Goal: Task Accomplishment & Management: Manage account settings

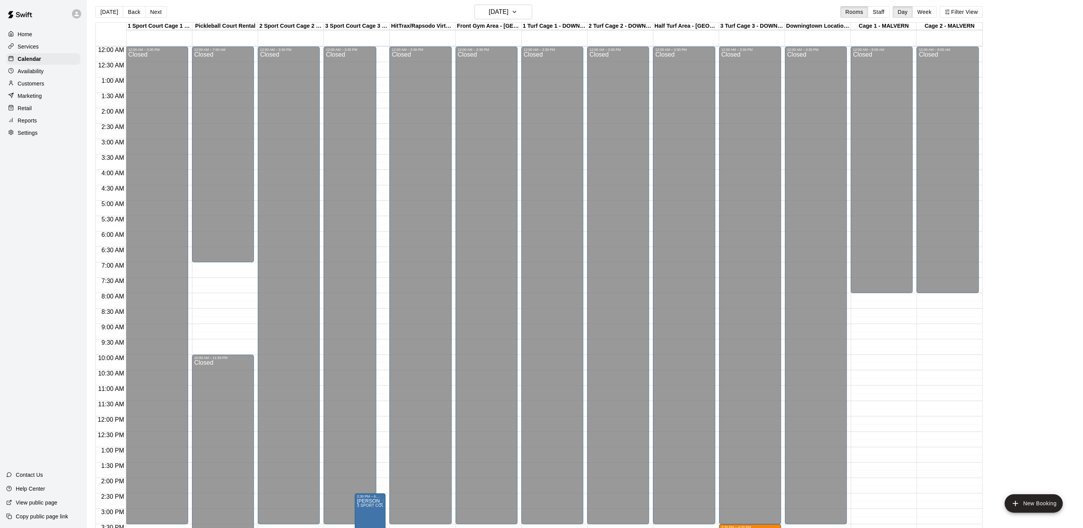
scroll to position [231, 0]
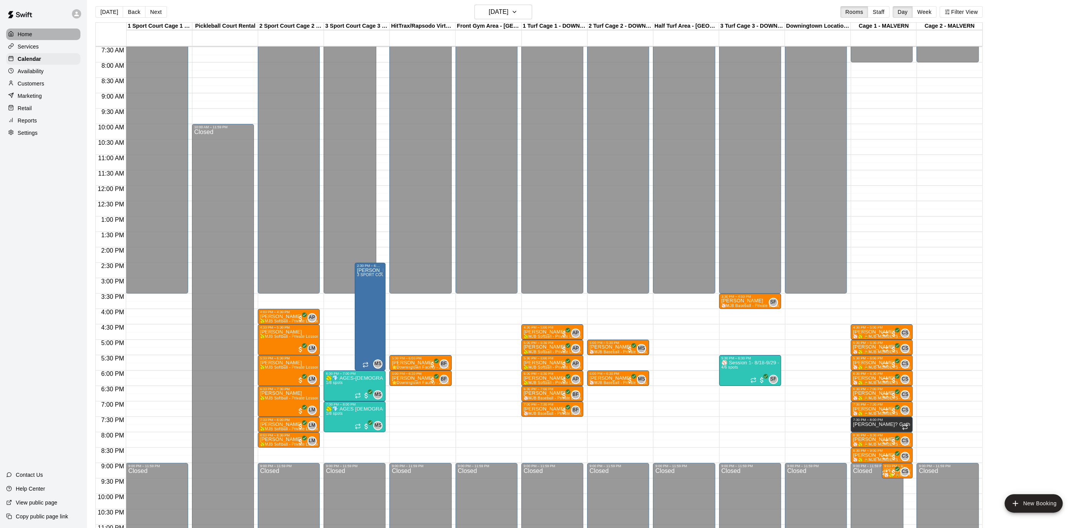
click at [29, 31] on p "Home" at bounding box center [25, 34] width 15 height 8
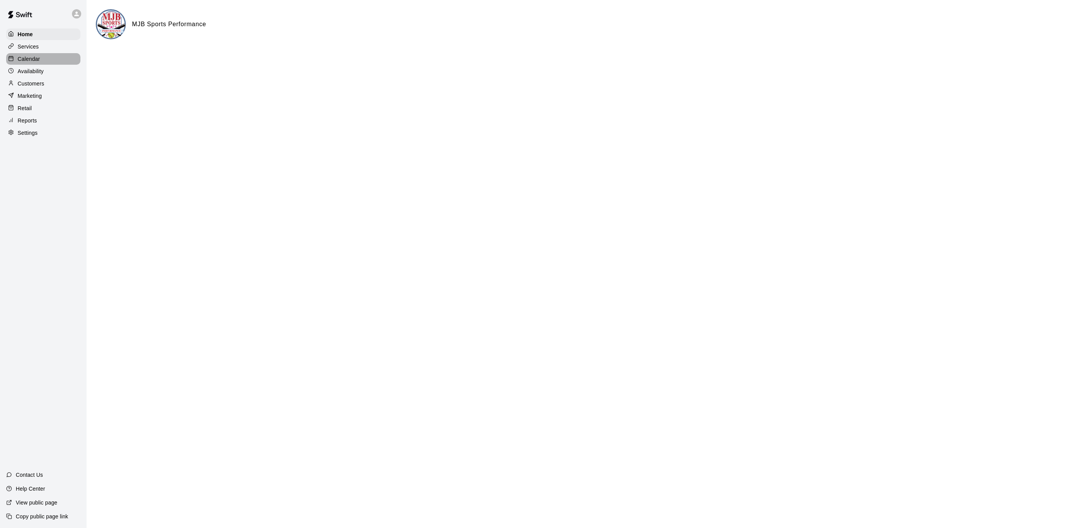
click at [22, 59] on p "Calendar" at bounding box center [29, 59] width 22 height 8
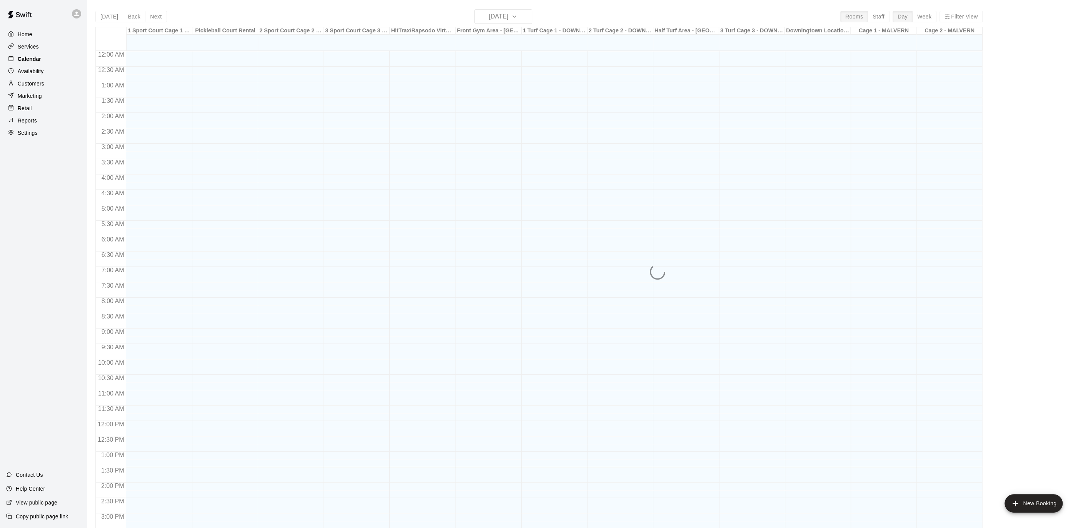
scroll to position [231, 0]
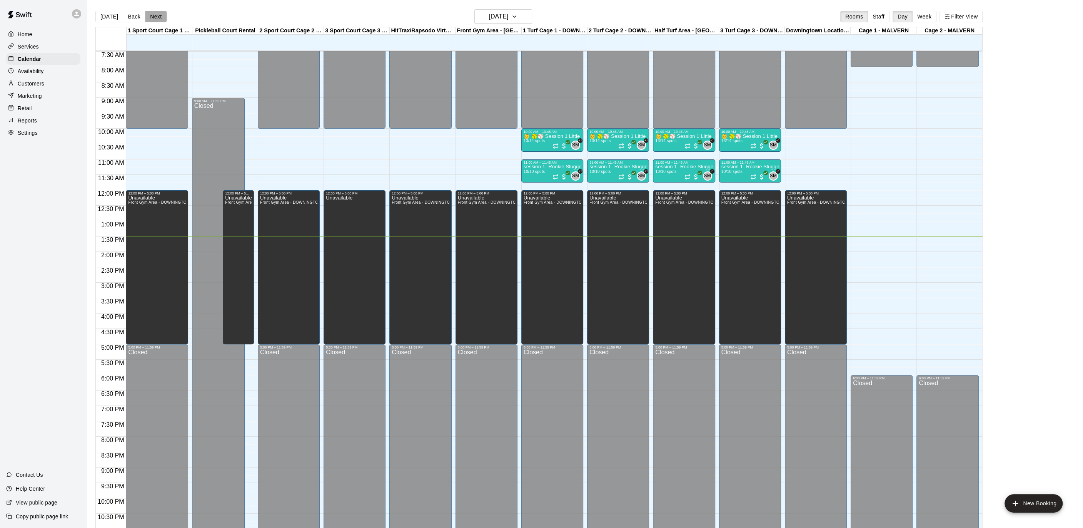
click at [154, 19] on button "Next" at bounding box center [156, 17] width 22 height 12
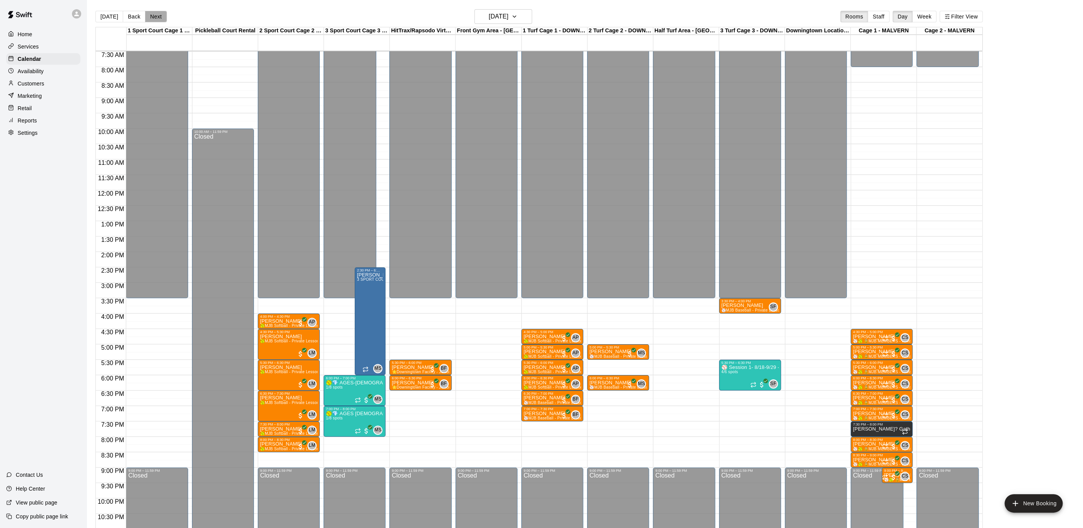
click at [155, 15] on button "Next" at bounding box center [156, 17] width 22 height 12
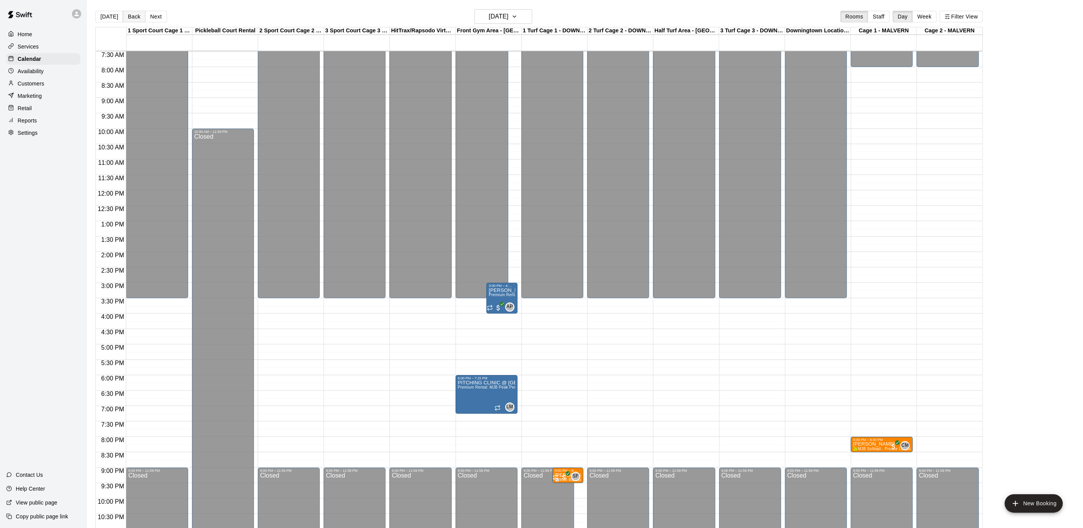
click at [128, 14] on button "Back" at bounding box center [134, 17] width 23 height 12
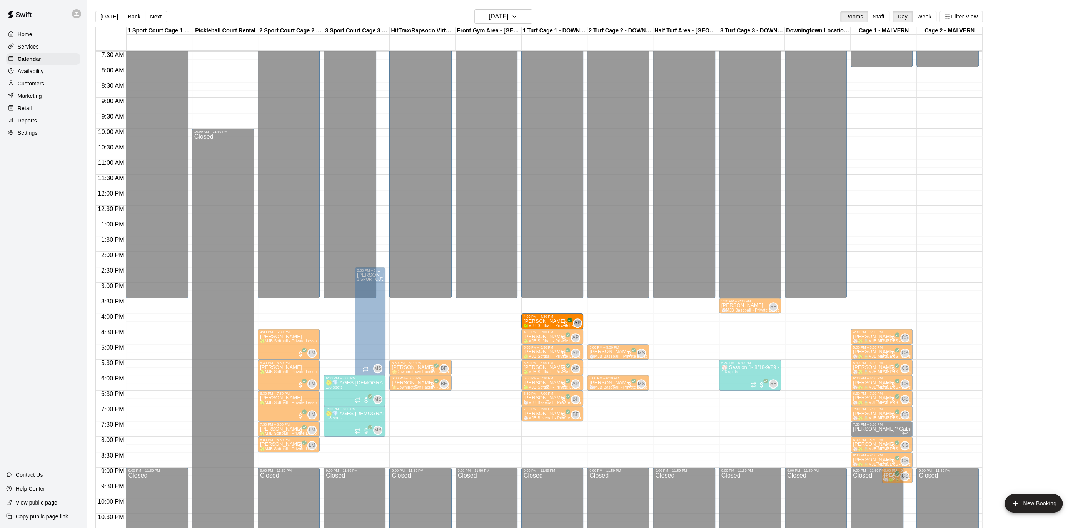
drag, startPoint x: 296, startPoint y: 319, endPoint x: 525, endPoint y: 321, distance: 229.0
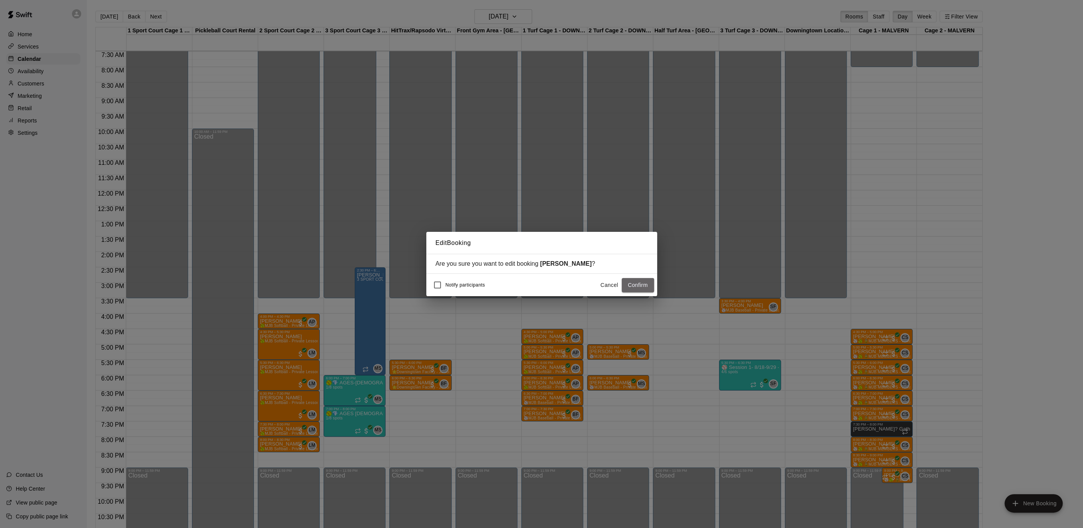
click at [626, 280] on button "Confirm" at bounding box center [638, 285] width 32 height 14
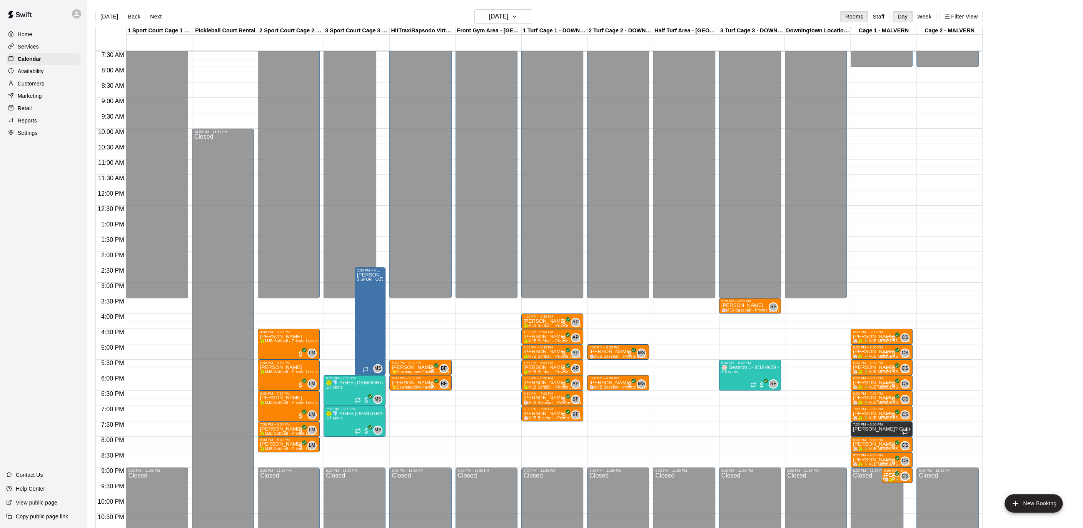
click at [28, 130] on p "Settings" at bounding box center [28, 133] width 20 height 8
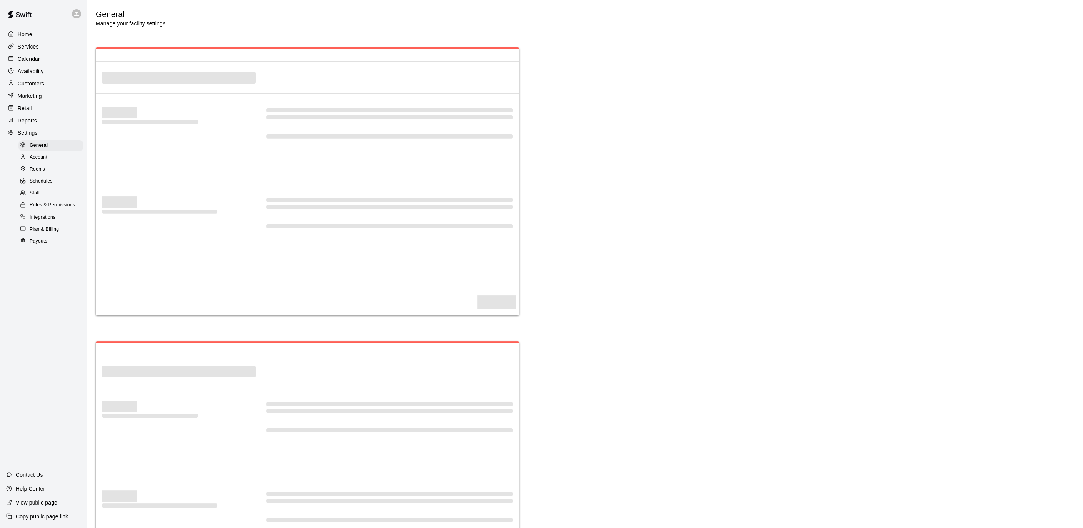
select select "**"
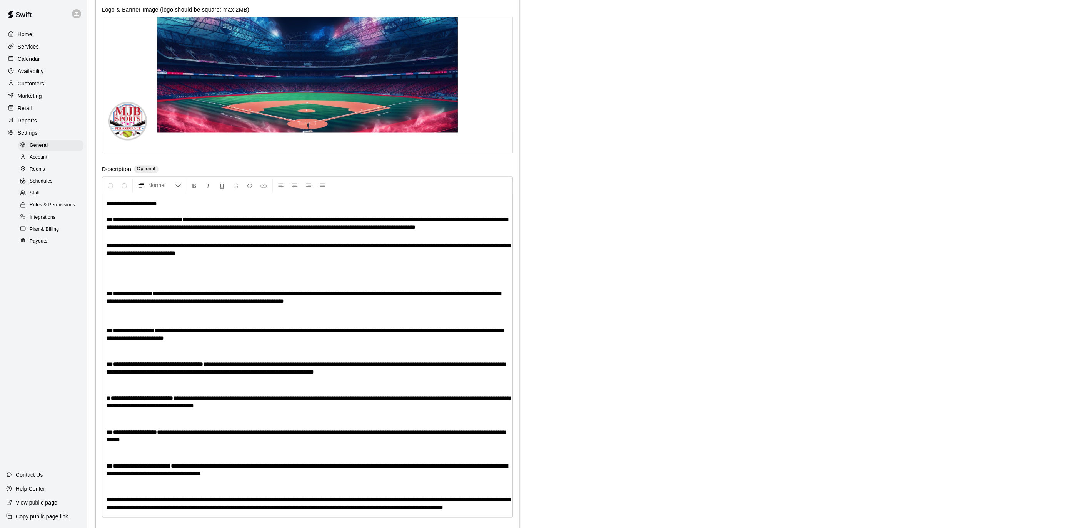
scroll to position [1500, 0]
click at [47, 240] on span "Payouts" at bounding box center [39, 241] width 18 height 8
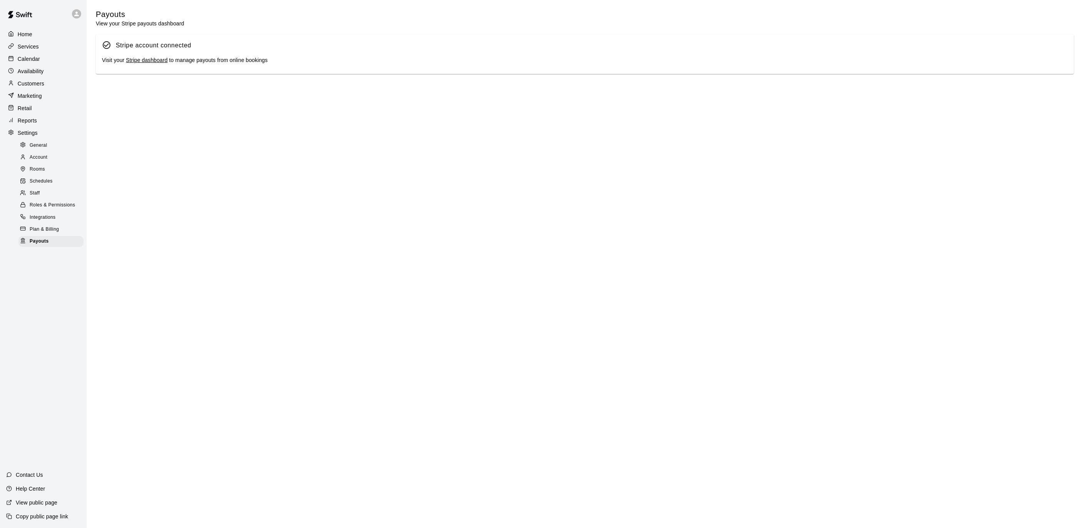
click at [146, 58] on link "Stripe dashboard" at bounding box center [147, 60] width 42 height 6
